Goal: Task Accomplishment & Management: Complete application form

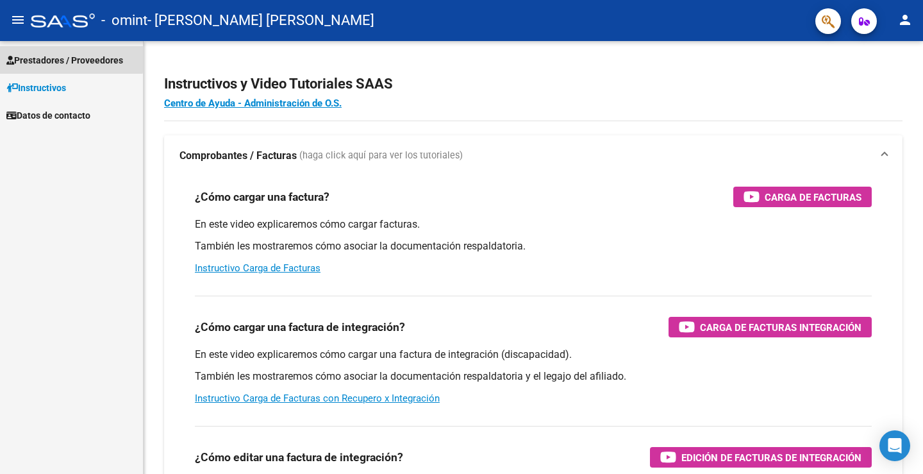
click at [65, 55] on span "Prestadores / Proveedores" at bounding box center [64, 60] width 117 height 14
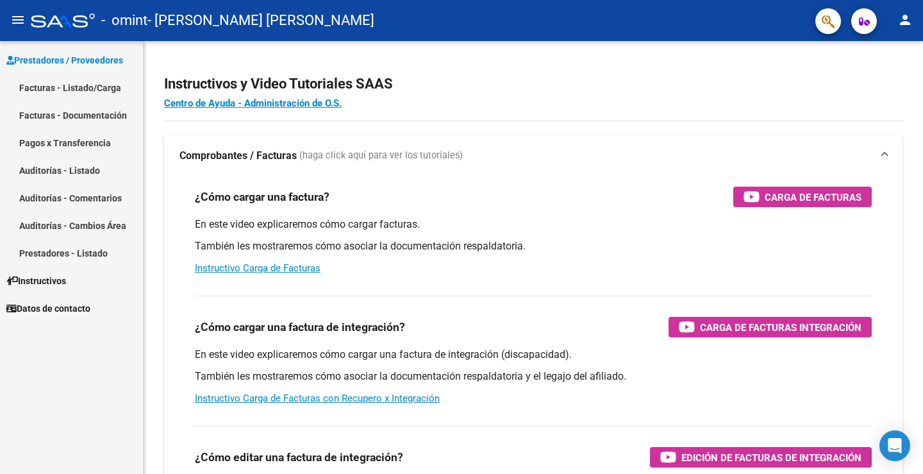
click at [74, 90] on link "Facturas - Listado/Carga" at bounding box center [71, 88] width 143 height 28
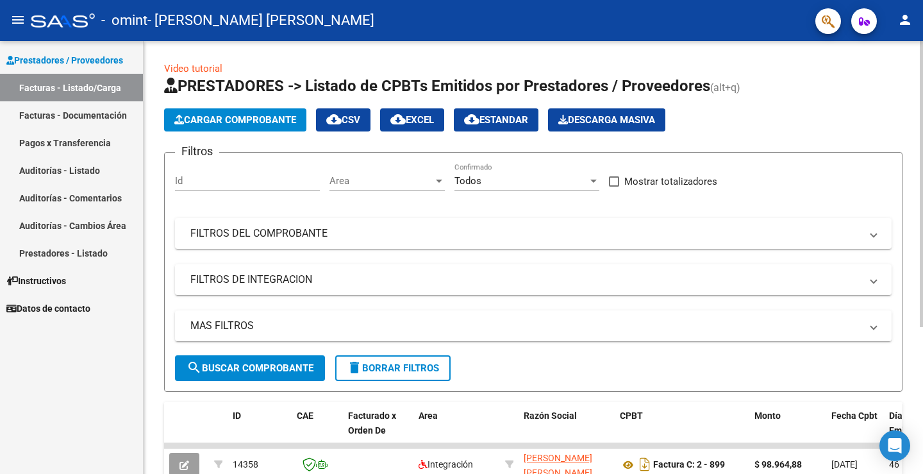
click at [217, 184] on input "Id" at bounding box center [247, 181] width 145 height 12
click at [242, 169] on div "Id" at bounding box center [247, 177] width 145 height 28
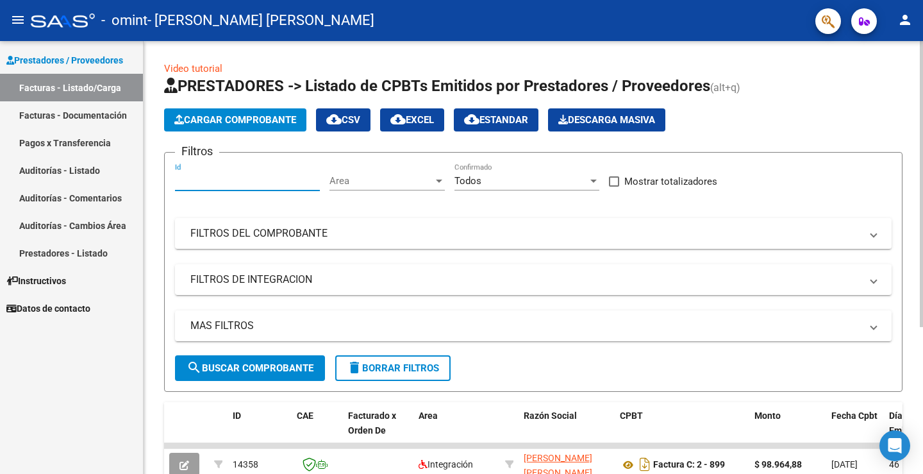
click at [274, 116] on span "Cargar Comprobante" at bounding box center [235, 120] width 122 height 12
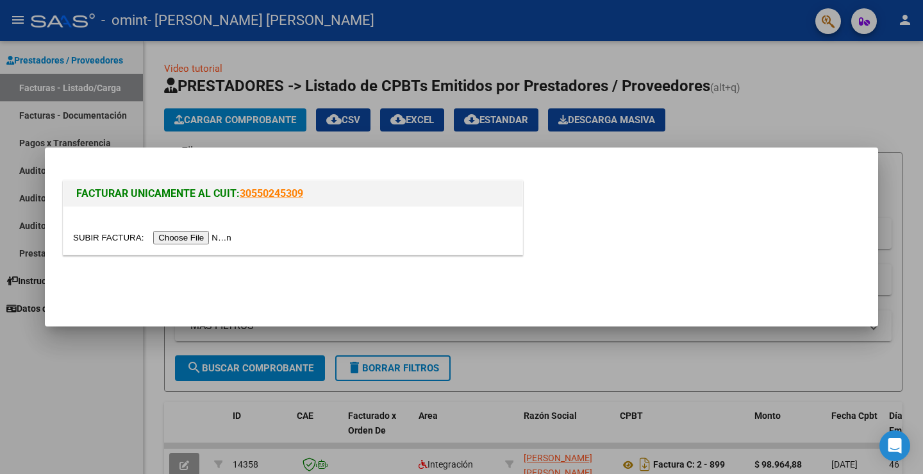
click at [223, 239] on input "file" at bounding box center [154, 237] width 162 height 13
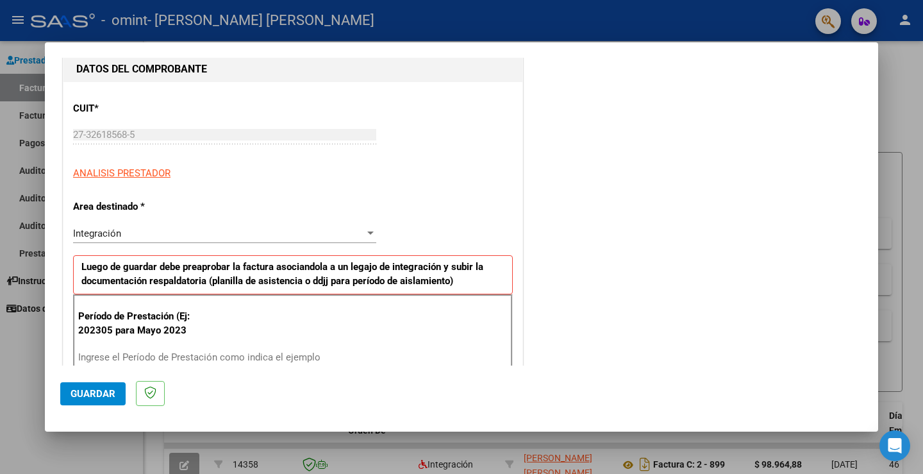
scroll to position [128, 0]
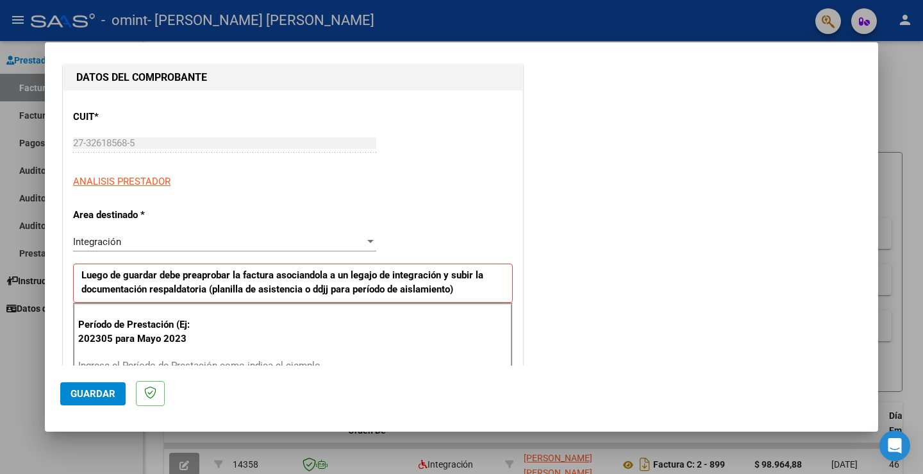
click at [185, 244] on div "Integración" at bounding box center [219, 242] width 292 height 12
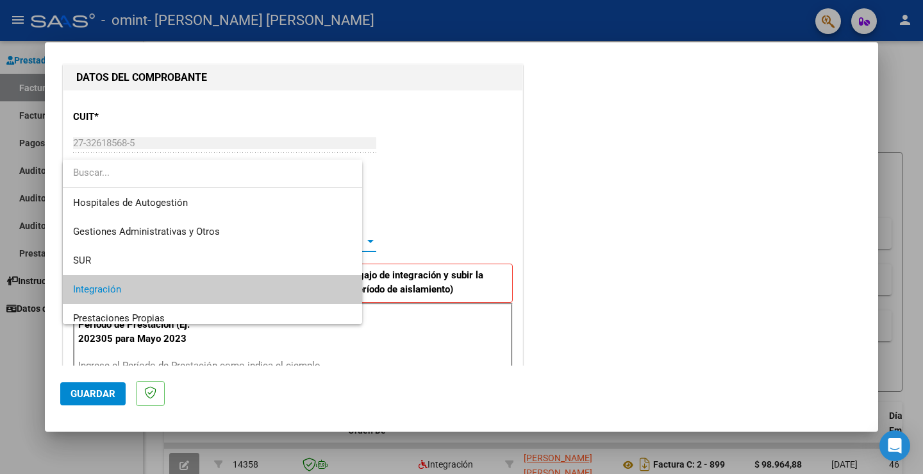
scroll to position [48, 0]
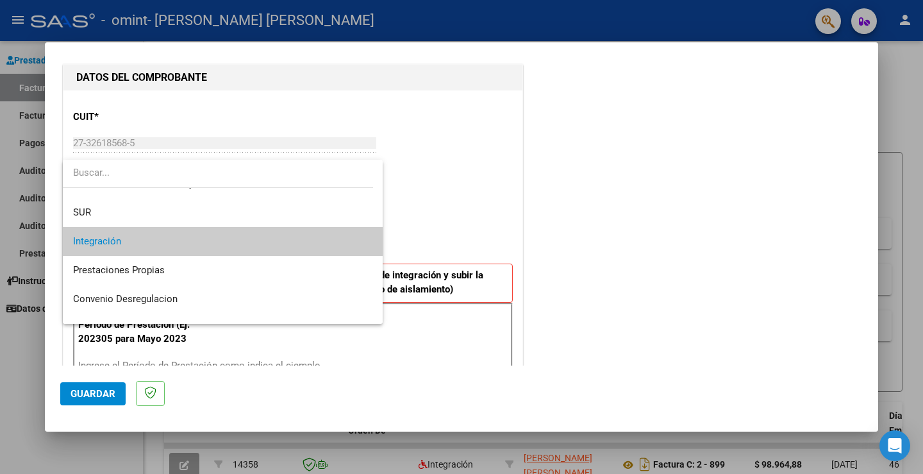
click at [185, 243] on span "Integración" at bounding box center [222, 241] width 299 height 29
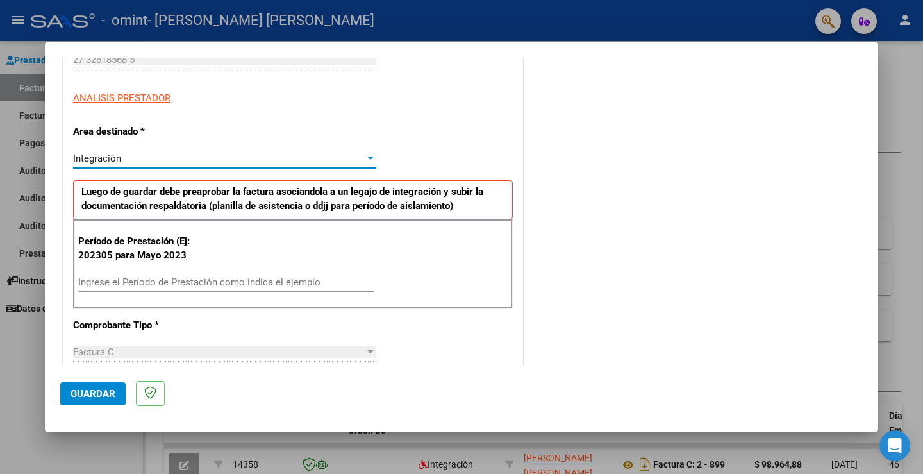
scroll to position [320, 0]
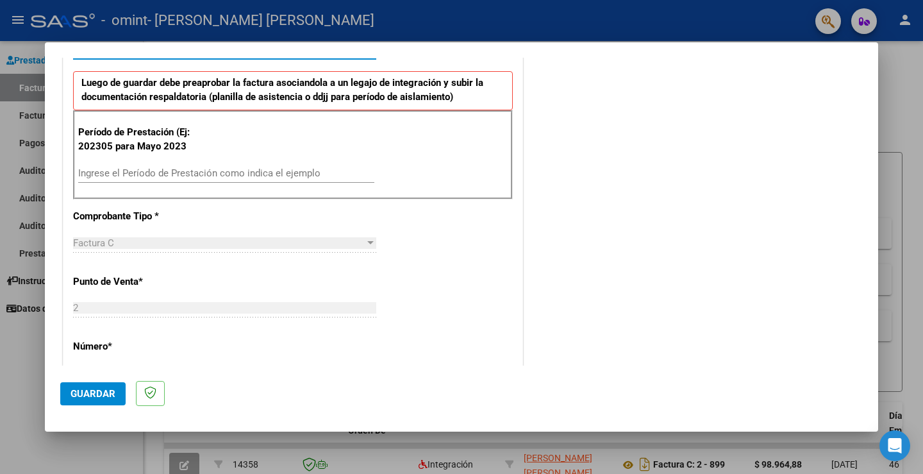
click at [174, 172] on input "Ingrese el Período de Prestación como indica el ejemplo" at bounding box center [226, 173] width 296 height 12
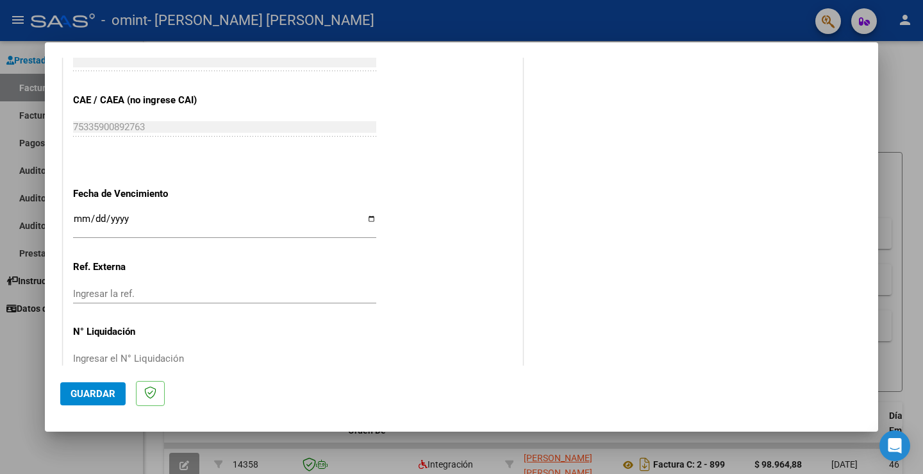
scroll to position [797, 0]
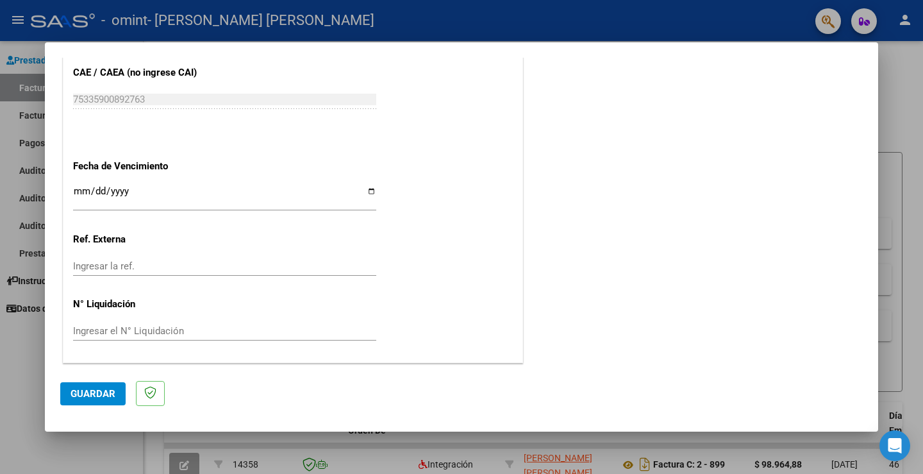
type input "202507"
click at [366, 187] on input "Ingresar la fecha" at bounding box center [224, 196] width 303 height 21
type input "[DATE]"
click at [101, 398] on span "Guardar" at bounding box center [92, 394] width 45 height 12
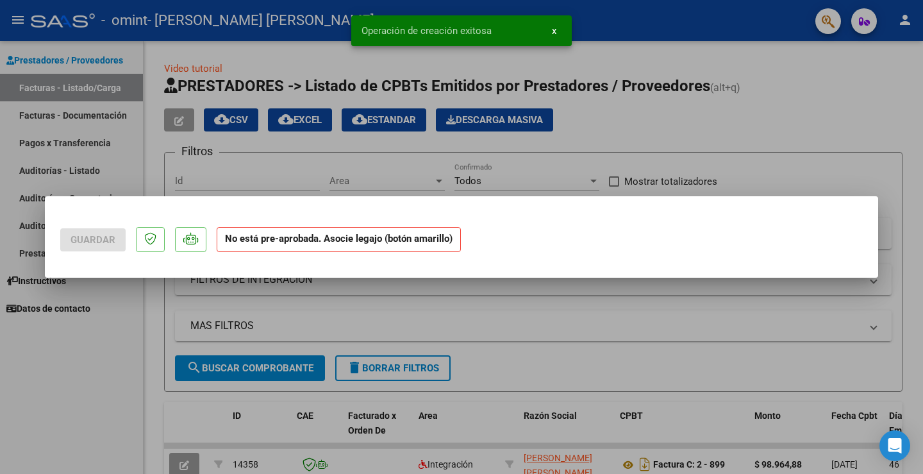
scroll to position [0, 0]
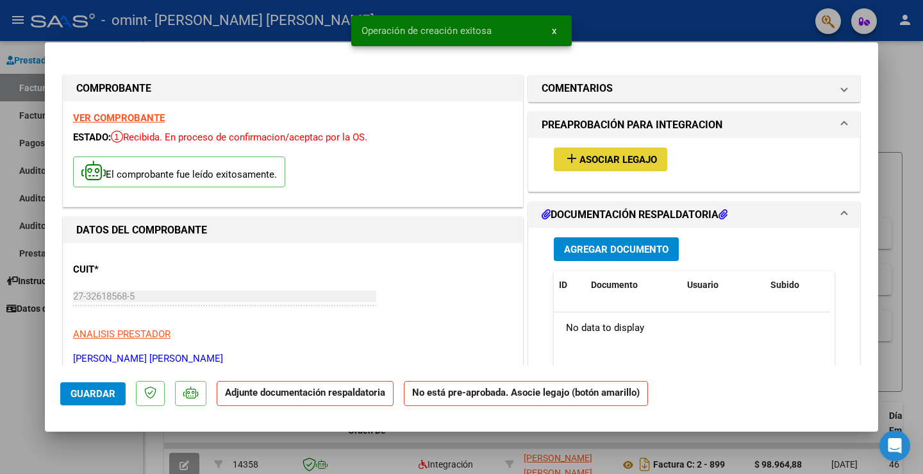
click at [638, 160] on span "Asociar Legajo" at bounding box center [618, 160] width 78 height 12
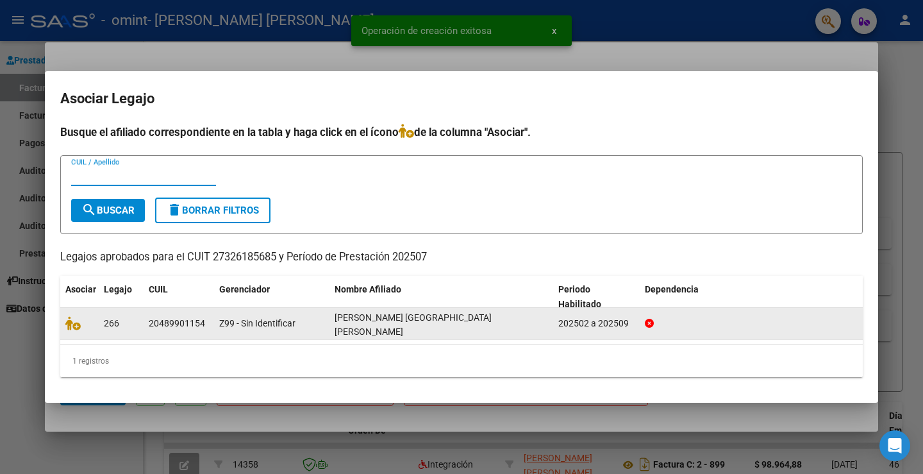
click at [374, 326] on span "[PERSON_NAME] [GEOGRAPHIC_DATA][PERSON_NAME]" at bounding box center [413, 324] width 157 height 25
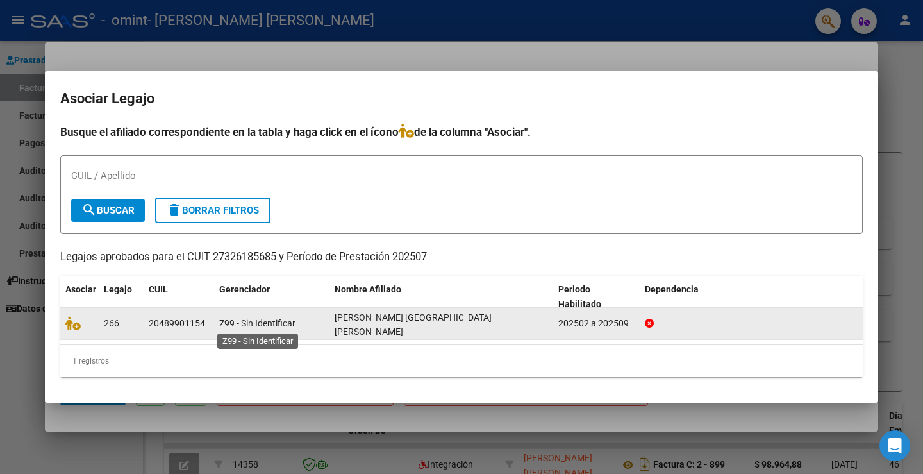
click at [254, 317] on div "Z99 - Sin Identificar" at bounding box center [271, 323] width 105 height 15
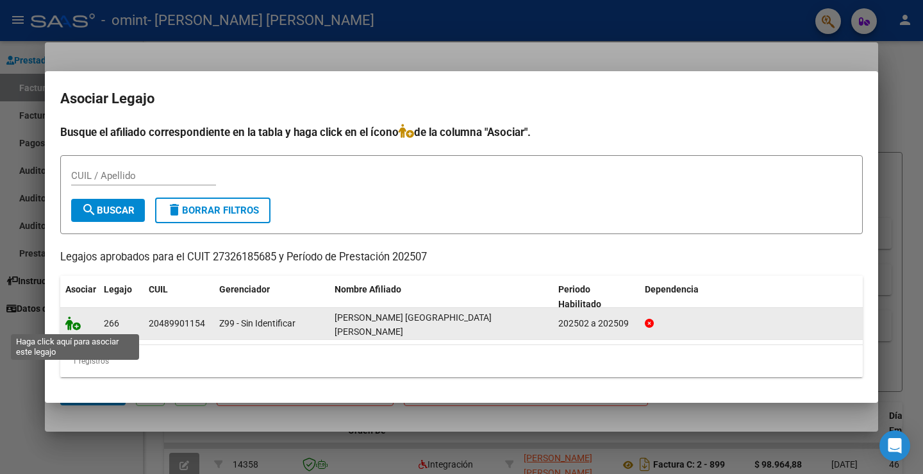
click at [70, 326] on icon at bounding box center [72, 323] width 15 height 14
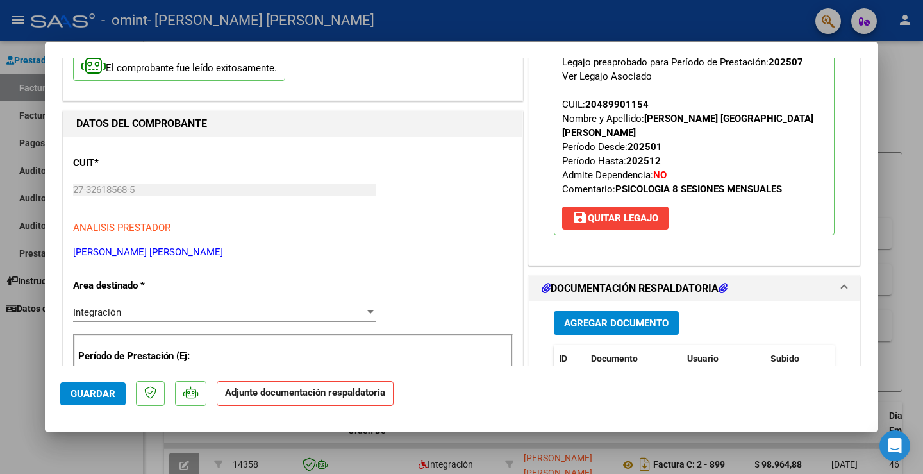
scroll to position [128, 0]
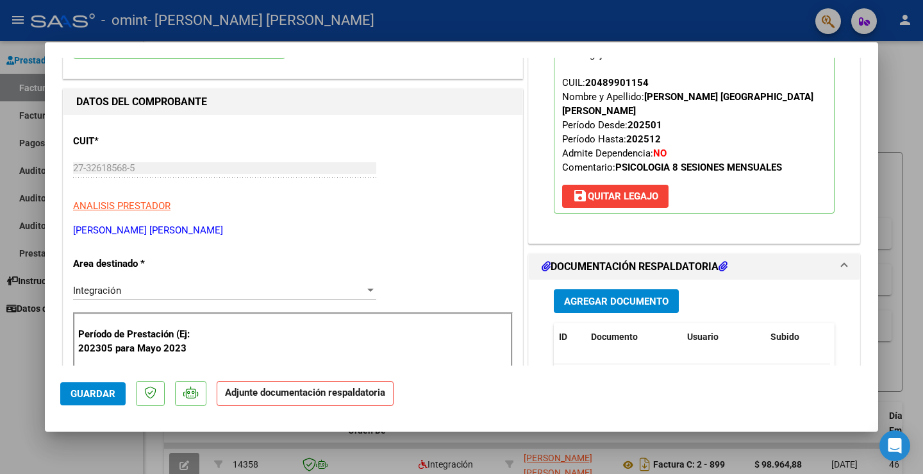
click at [620, 303] on span "Agregar Documento" at bounding box center [616, 301] width 104 height 12
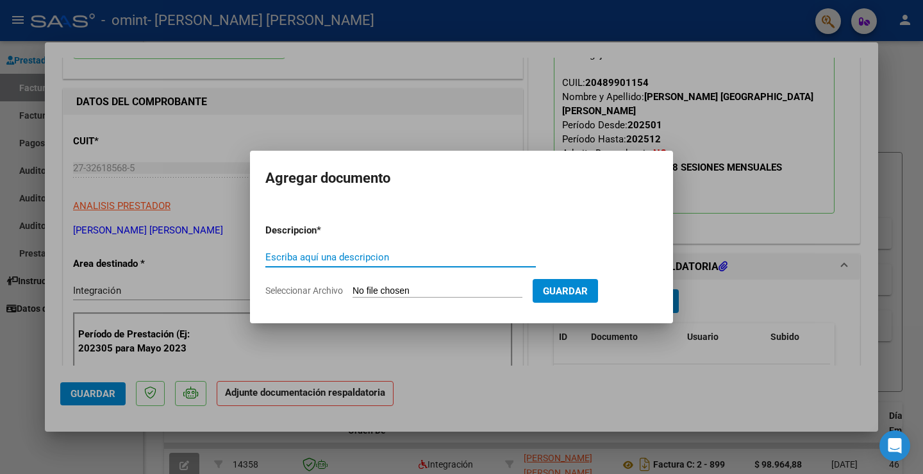
click at [360, 256] on input "Escriba aquí una descripcion" at bounding box center [400, 257] width 270 height 12
type input "PLANILLA DE ASISTENCIA [DATE]"
click at [482, 286] on input "Seleccionar Archivo" at bounding box center [437, 291] width 170 height 12
type input "C:\fakepath\Plan. Asist. [PERSON_NAME]. PSICOLOGÍA. [DATE].pdf"
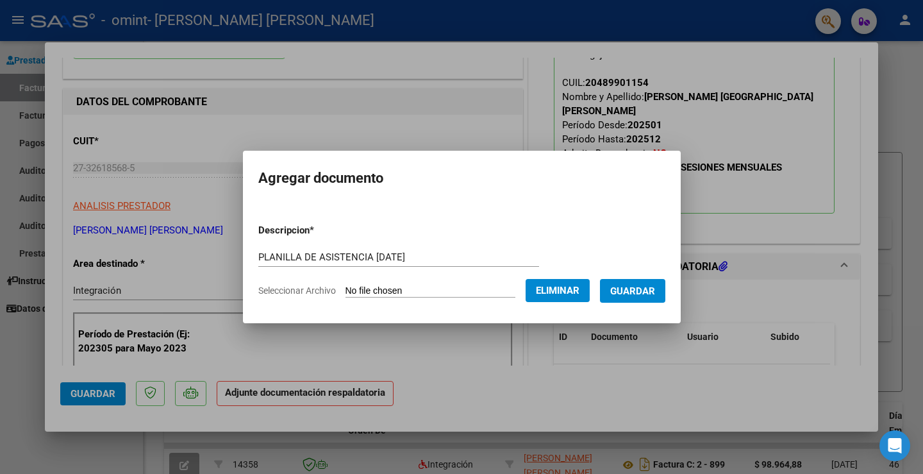
click at [655, 292] on span "Guardar" at bounding box center [632, 291] width 45 height 12
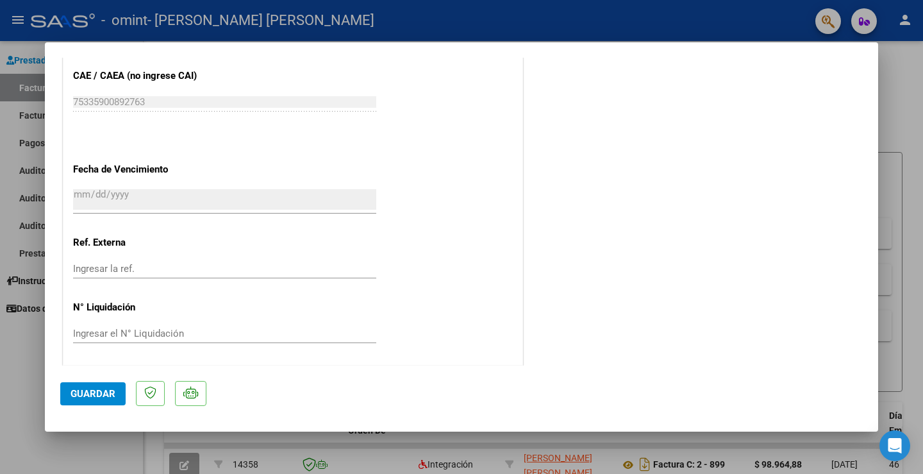
scroll to position [840, 0]
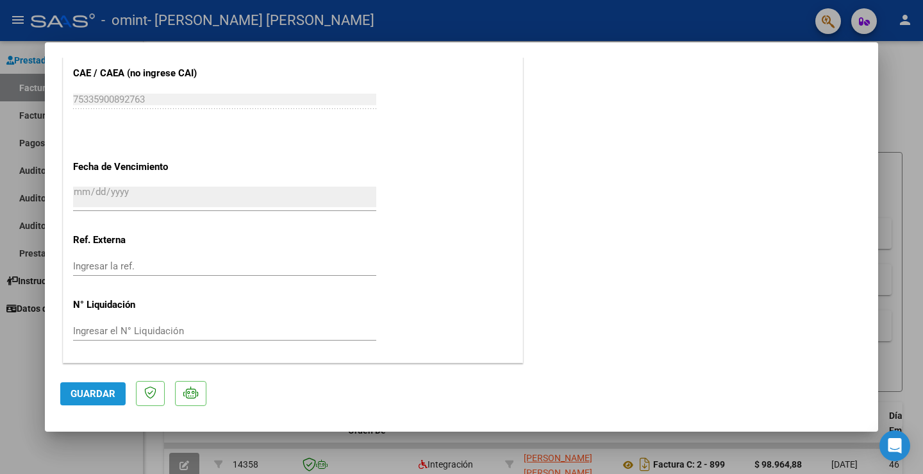
click at [108, 390] on span "Guardar" at bounding box center [92, 394] width 45 height 12
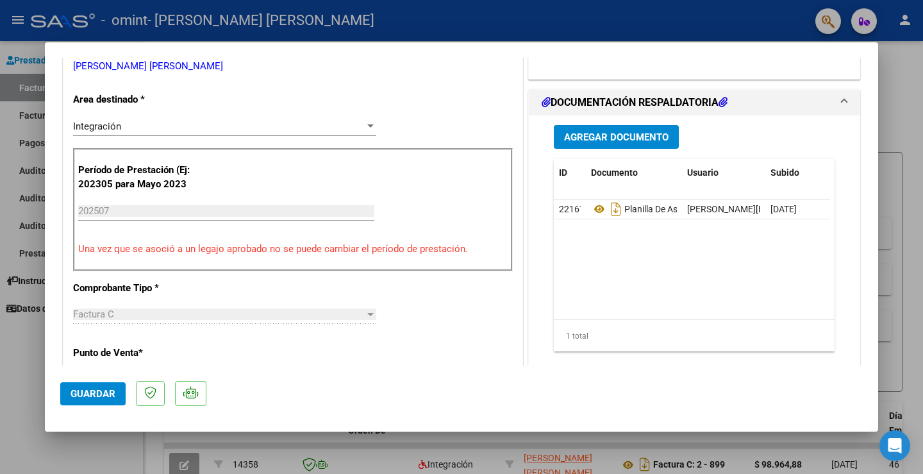
scroll to position [256, 0]
